Goal: Ask a question

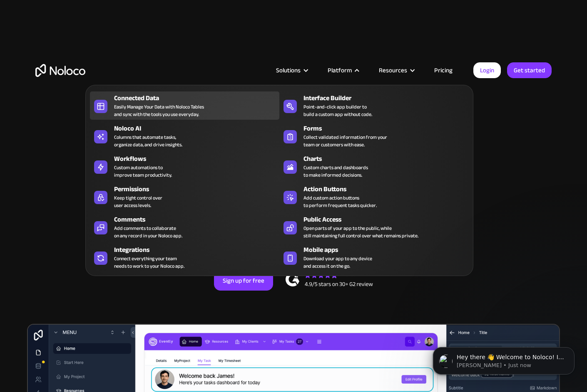
click at [178, 107] on div "Easily Manage Your Data with Noloco Tables and sync with the tools you use ever…" at bounding box center [159, 110] width 90 height 15
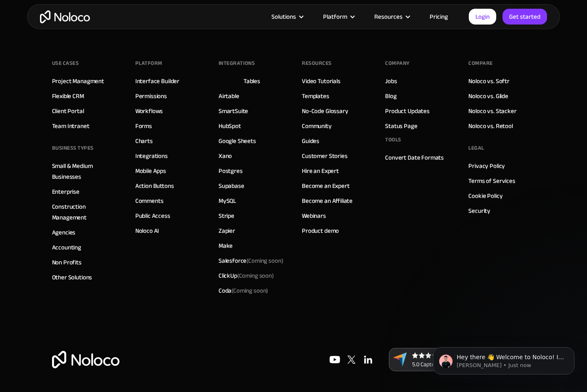
scroll to position [2498, 0]
click at [228, 146] on link "Google Sheets" at bounding box center [237, 141] width 37 height 11
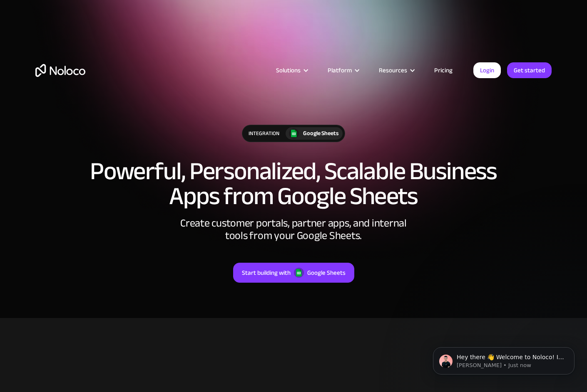
click at [434, 70] on link "Pricing" at bounding box center [443, 70] width 39 height 11
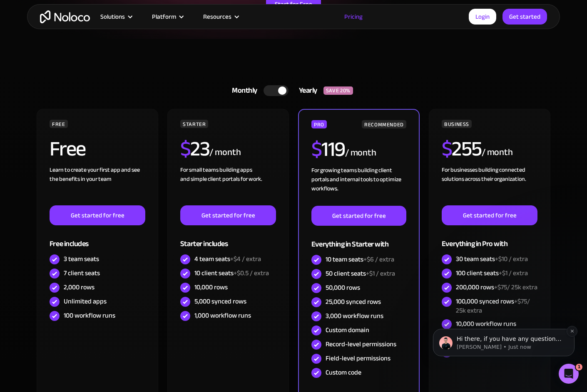
click at [486, 342] on span "Hi there, if you have any questions about our pricing, just let us know! Darragh" at bounding box center [509, 347] width 105 height 23
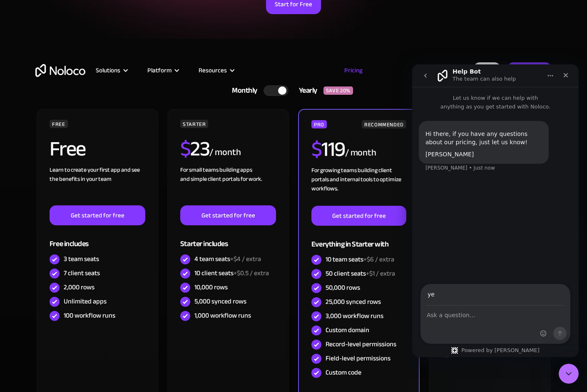
type input "y"
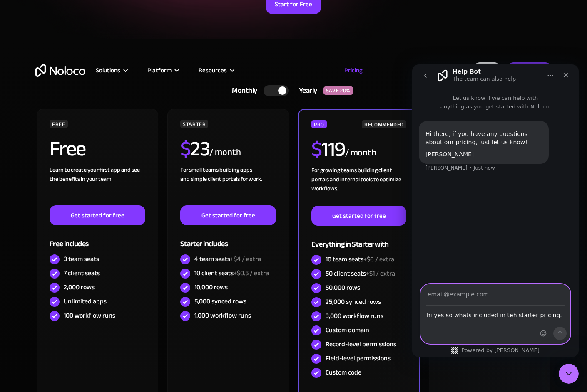
click at [507, 316] on textarea "hi yes so whats included in teh starter pricing." at bounding box center [495, 313] width 149 height 14
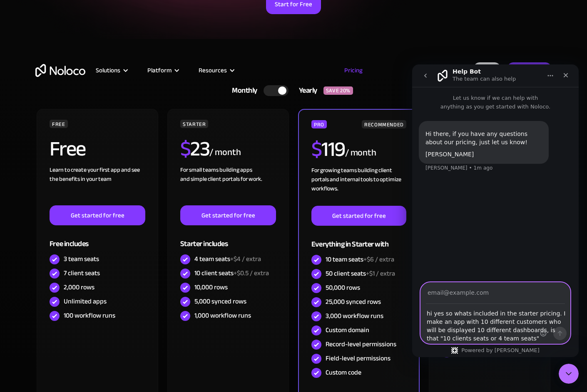
type textarea "hi yes so whats included in the starter pricing. I make an app with 10 differen…"
click at [484, 293] on input "Your email" at bounding box center [495, 293] width 139 height 21
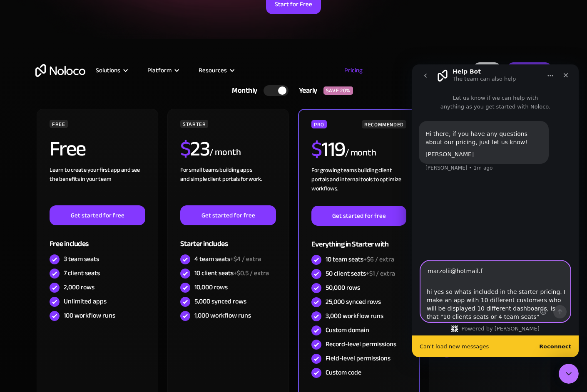
type input "marzolii@hotmail.fr"
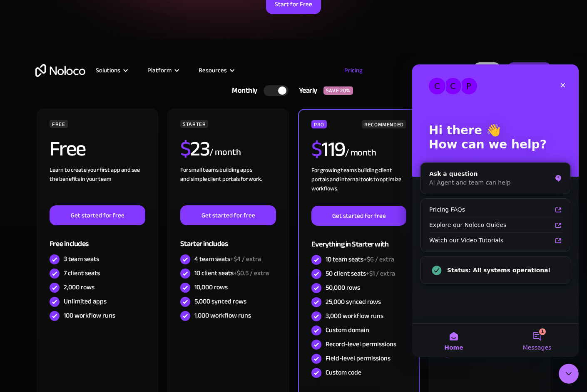
click at [540, 337] on button "1 Messages" at bounding box center [536, 340] width 83 height 33
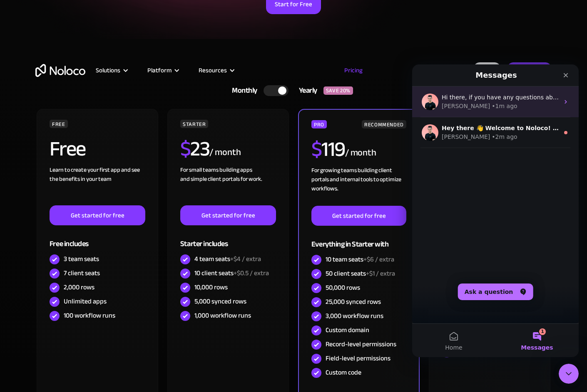
click at [510, 105] on div "Darragh • 1m ago" at bounding box center [500, 106] width 117 height 9
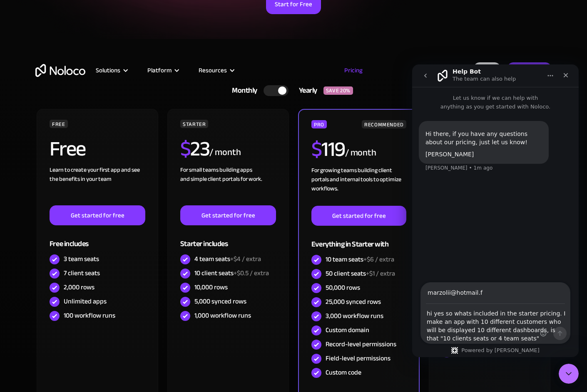
type input "marzolii@hotmail.fr"
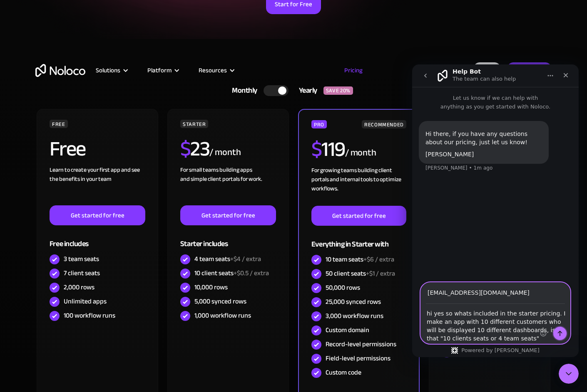
click at [560, 336] on icon "Send a message…" at bounding box center [560, 333] width 5 height 5
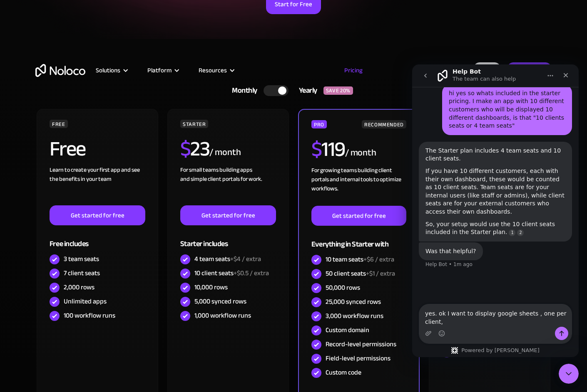
scroll to position [77, 0]
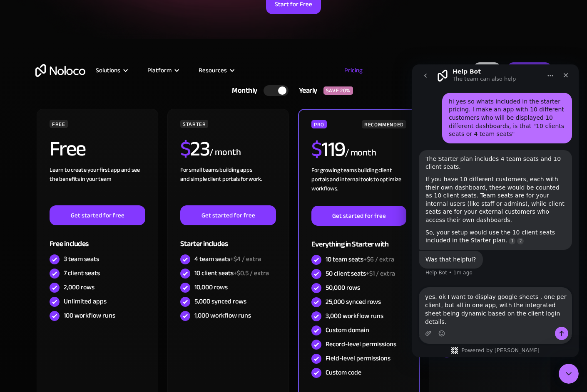
type textarea "yes. ok I want to display google sheets , one per client, but all in one app, w…"
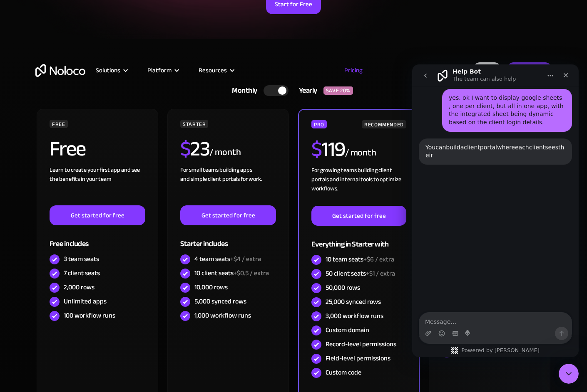
scroll to position [264, 0]
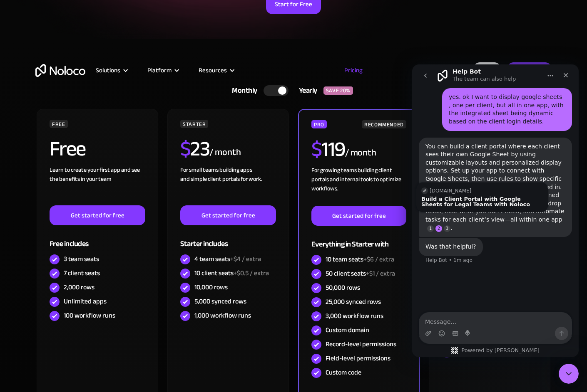
click at [442, 226] on link "Source reference 133378466:" at bounding box center [438, 229] width 7 height 7
click at [464, 200] on div "Build a Client Portal with Google Sheets for Human Resource Teams with Noloco" at bounding box center [482, 204] width 122 height 16
click at [442, 226] on link "Source reference 133378466:" at bounding box center [438, 229] width 7 height 7
click at [447, 199] on div "Build a Client Portal with Google Sheets for Legal Teams with Noloco" at bounding box center [482, 201] width 122 height 11
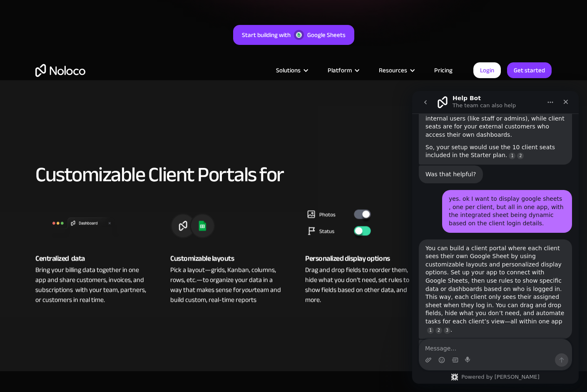
scroll to position [209, 0]
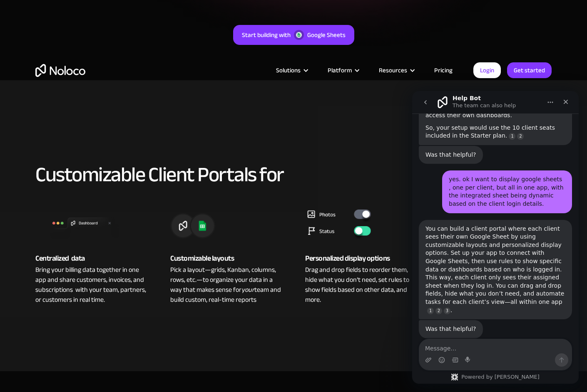
click at [216, 42] on div "Solutions Use Cases Business Types Project Management Keep track of customers, …" at bounding box center [293, 62] width 533 height 82
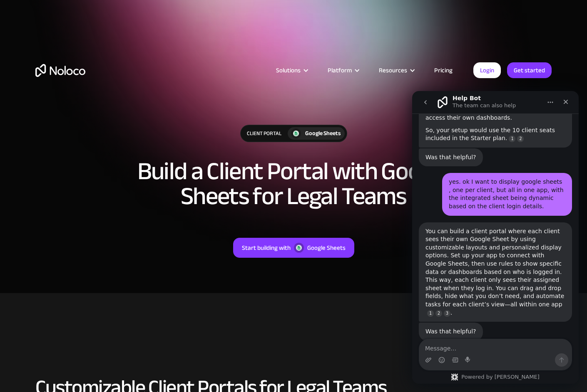
scroll to position [209, 0]
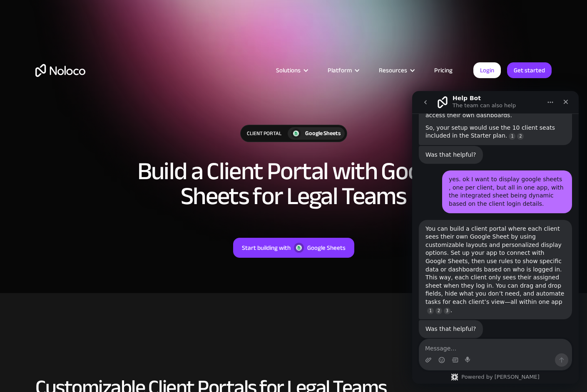
click at [377, 120] on div "Client Portal Google Sheets Build a Client Portal with Google Sheets for Legal …" at bounding box center [293, 183] width 533 height 200
click at [331, 136] on div "Google Sheets" at bounding box center [322, 133] width 35 height 9
click at [566, 104] on icon "Close" at bounding box center [565, 102] width 7 height 7
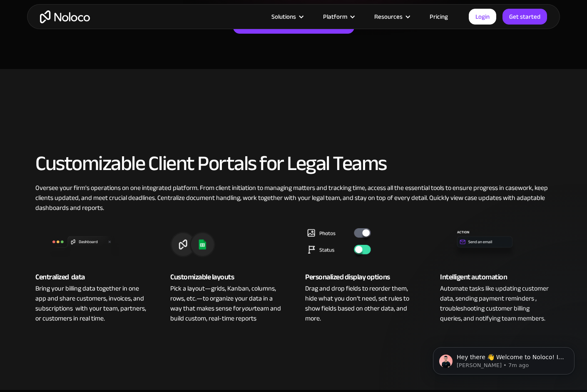
scroll to position [31, 0]
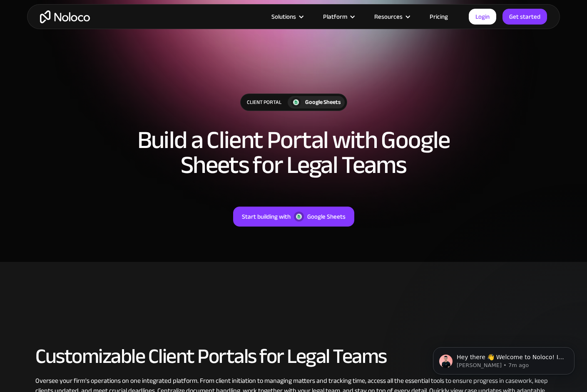
click at [156, 0] on div "Solutions Use Cases Business Types Project Management Keep track of customers, …" at bounding box center [293, 16] width 587 height 33
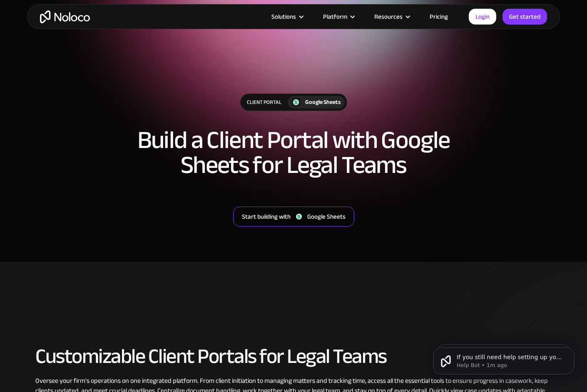
click at [326, 218] on div "Google Sheets" at bounding box center [326, 216] width 38 height 11
